Goal: Information Seeking & Learning: Check status

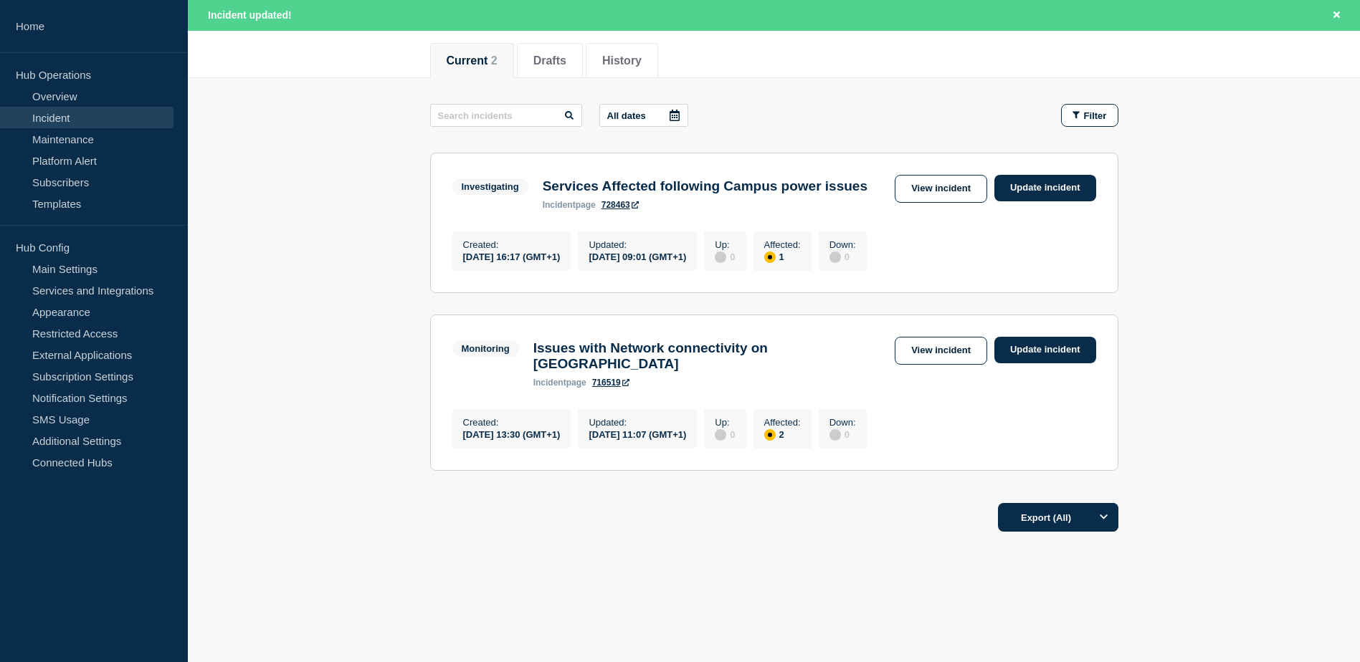
scroll to position [205, 0]
click at [961, 175] on link "View incident" at bounding box center [941, 189] width 92 height 28
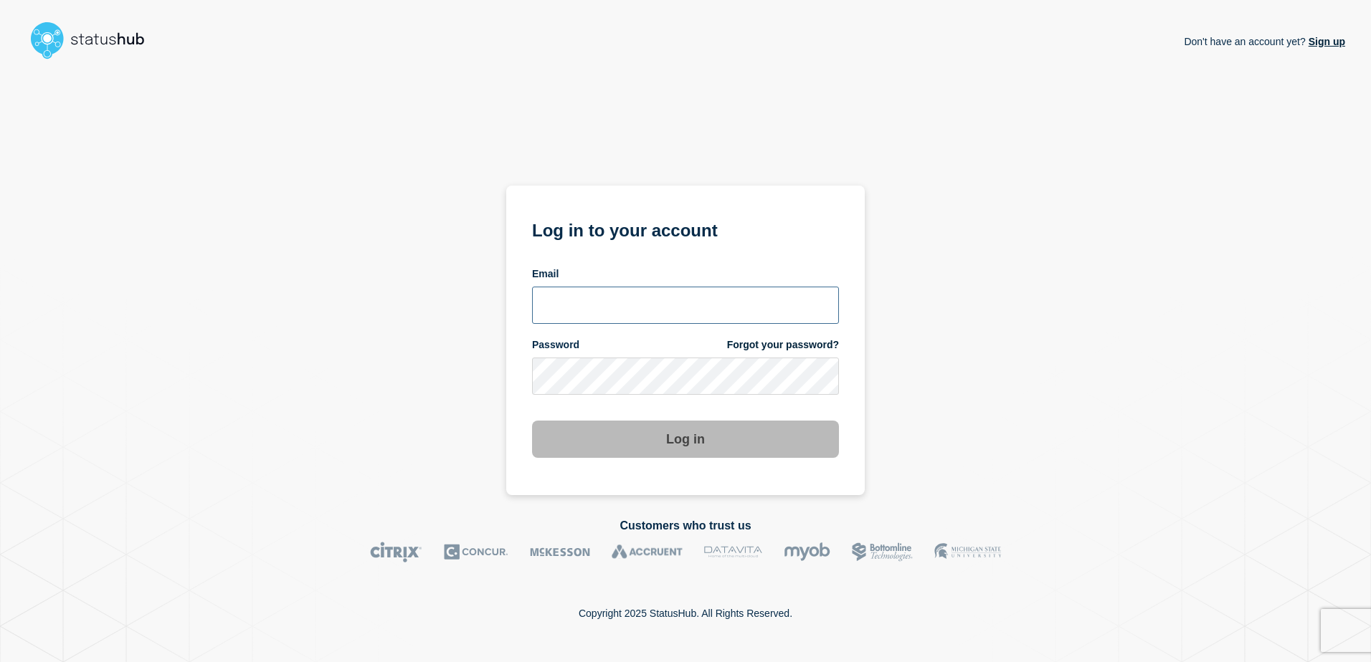
type input "[PERSON_NAME][EMAIL_ADDRESS][PERSON_NAME][DOMAIN_NAME]"
click at [695, 438] on button "Log in" at bounding box center [685, 439] width 307 height 37
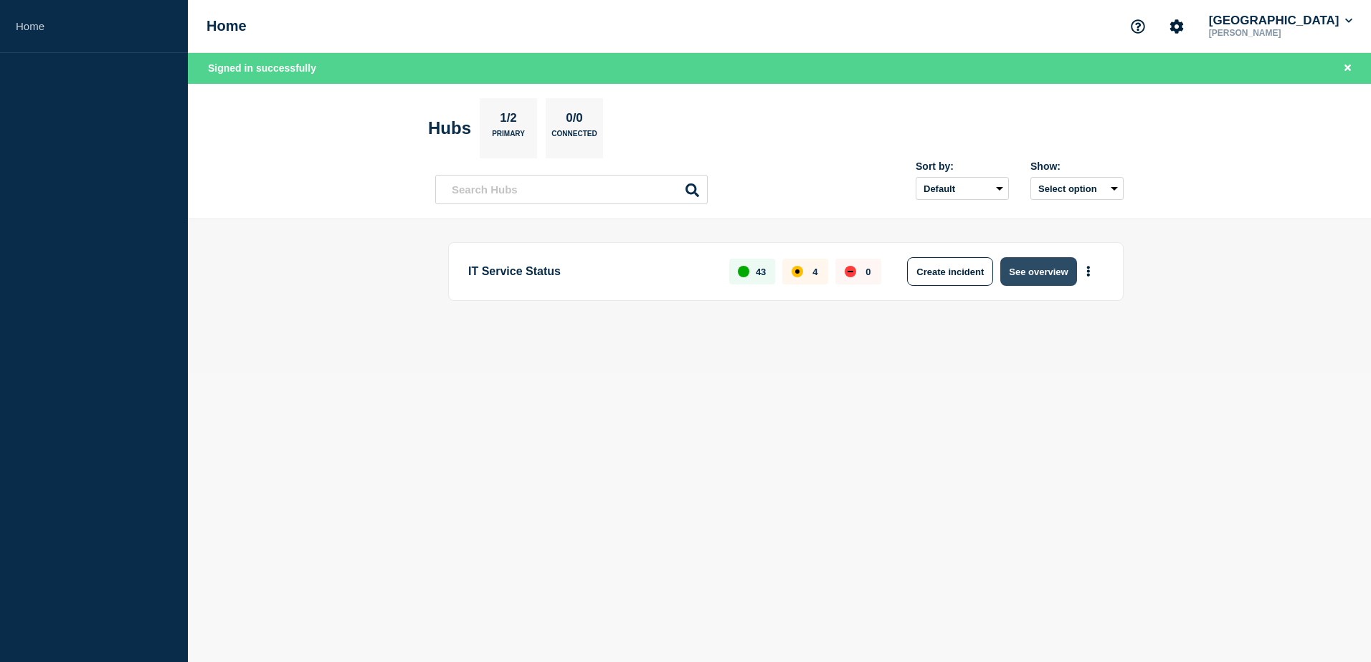
click at [1042, 265] on button "See overview" at bounding box center [1038, 271] width 76 height 29
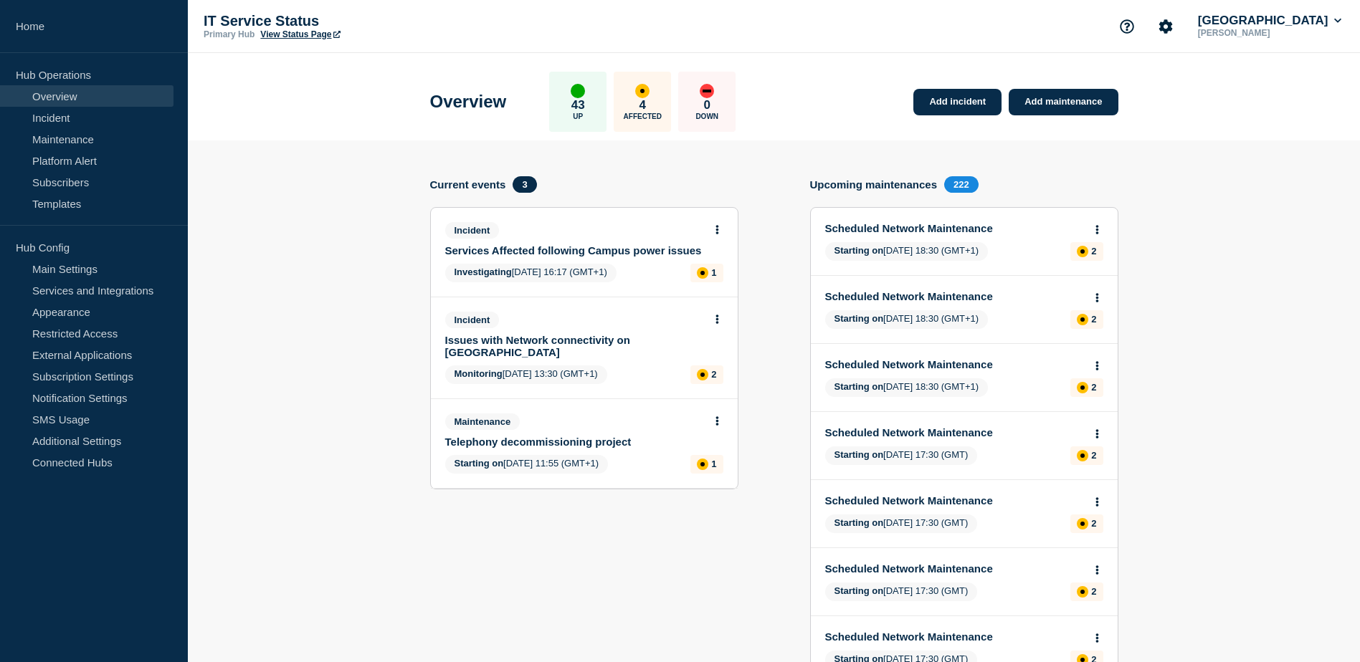
click at [561, 242] on div "Incident Services Affected following Campus power issues" at bounding box center [578, 239] width 266 height 34
drag, startPoint x: 561, startPoint y: 242, endPoint x: 675, endPoint y: 277, distance: 118.6
click at [675, 277] on div "Investigating 2025-10-04 16:17 (GMT+1) 1" at bounding box center [584, 273] width 278 height 19
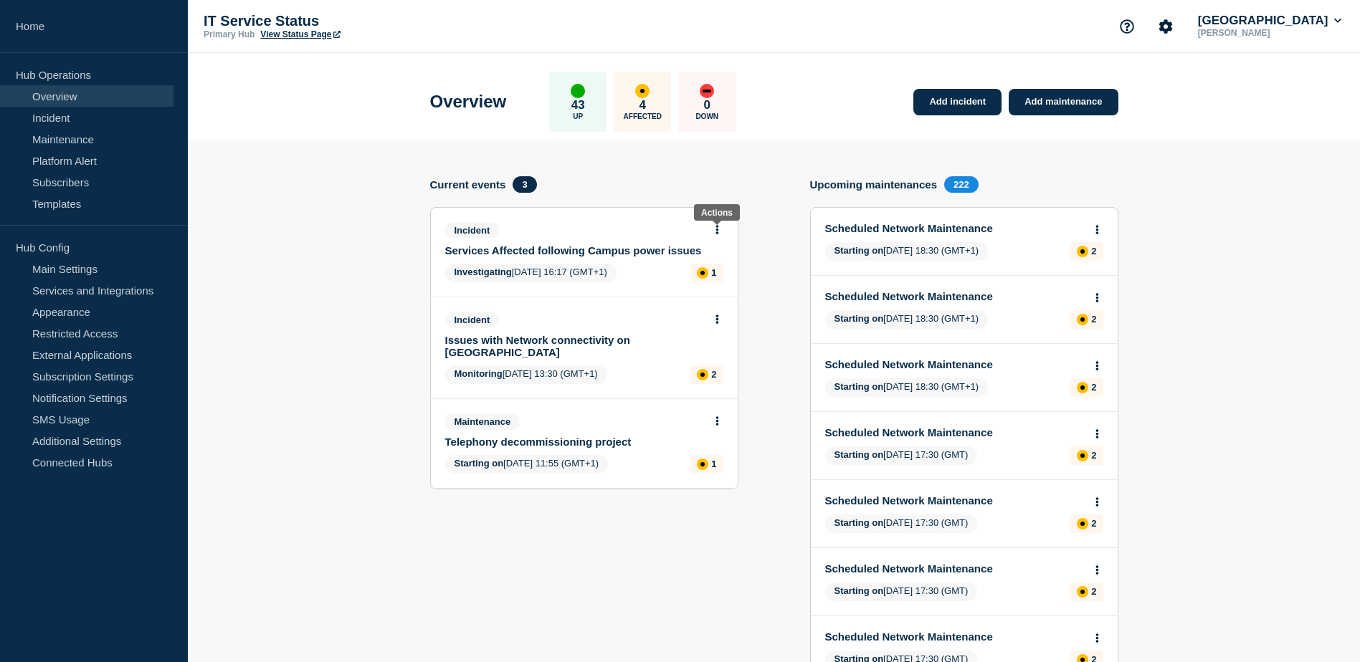
click at [713, 230] on button at bounding box center [717, 230] width 12 height 12
click at [719, 265] on link "View incident" at bounding box center [711, 264] width 59 height 11
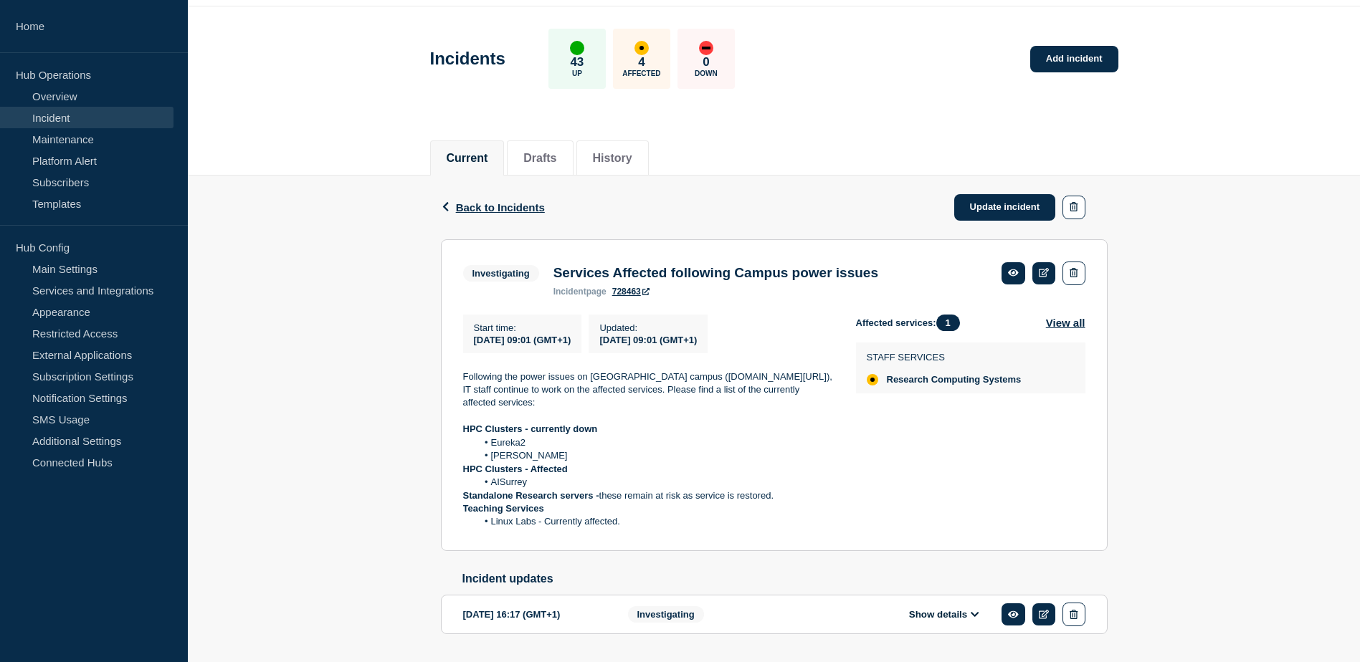
scroll to position [72, 0]
